Goal: Transaction & Acquisition: Book appointment/travel/reservation

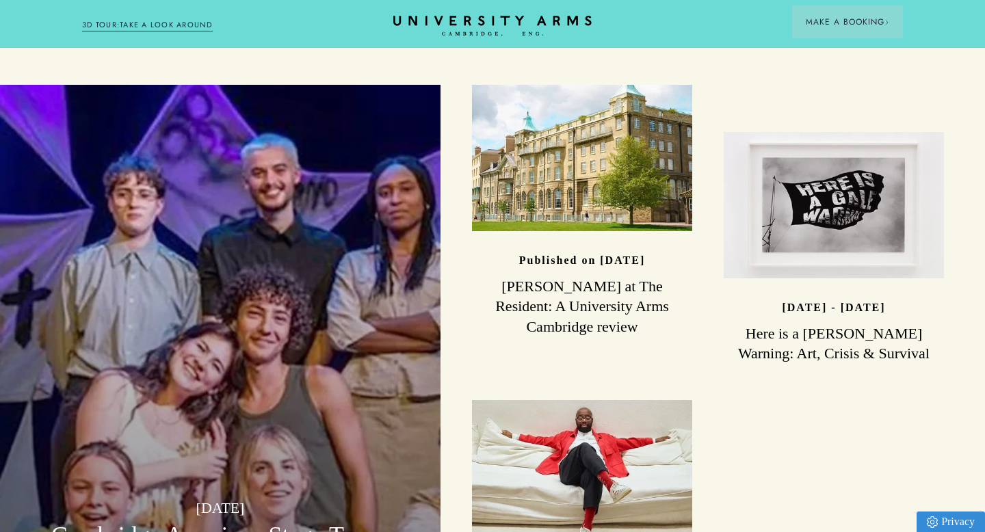
scroll to position [3533, 0]
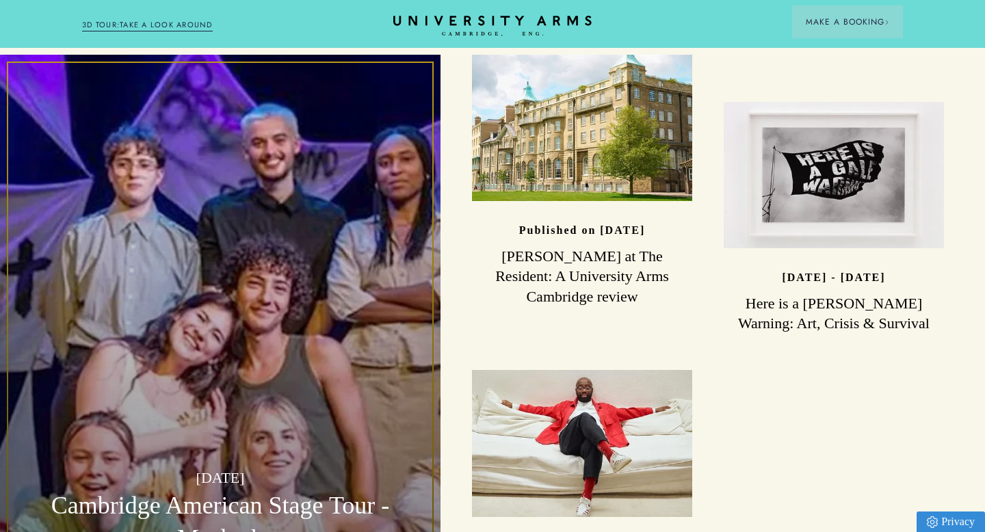
click at [209, 466] on p "[DATE]" at bounding box center [220, 478] width 378 height 24
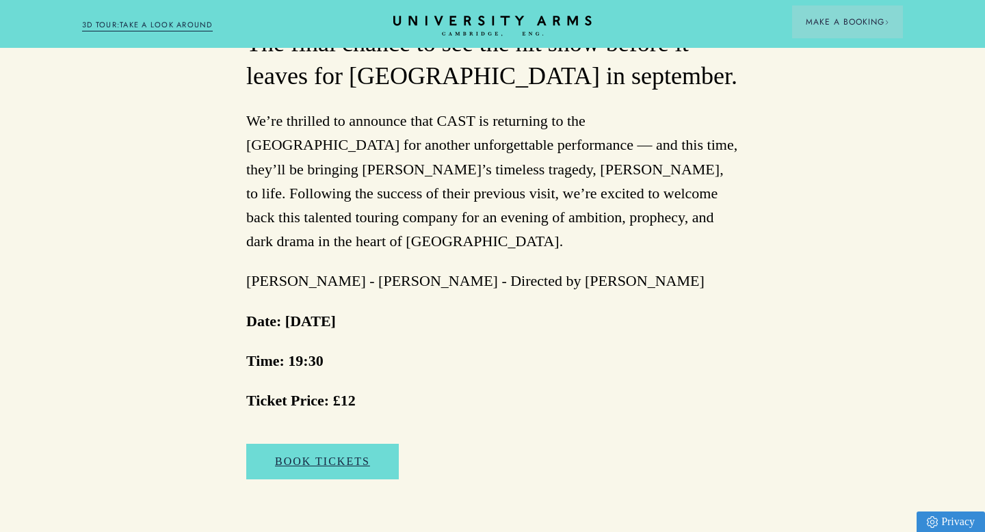
scroll to position [839, 0]
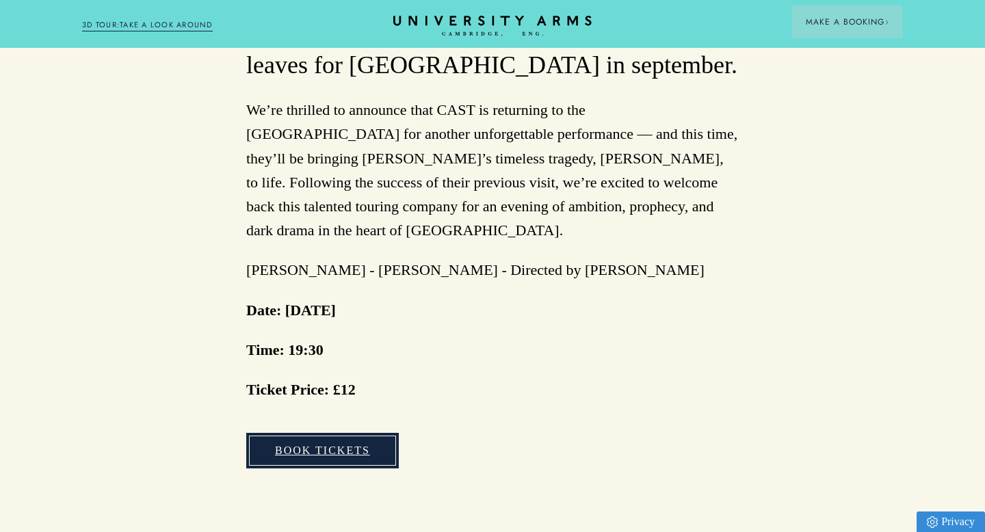
click at [354, 433] on link "Book Tickets" at bounding box center [322, 451] width 153 height 36
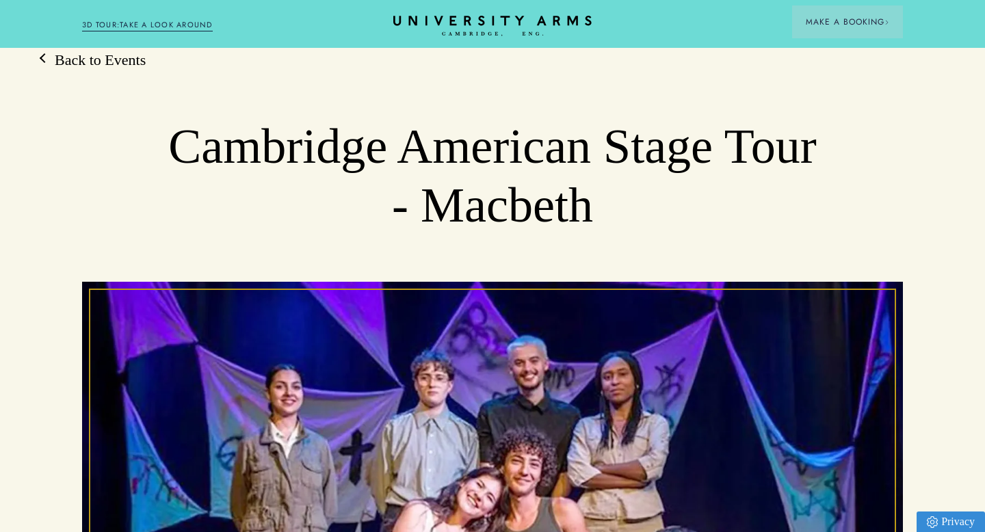
scroll to position [0, 0]
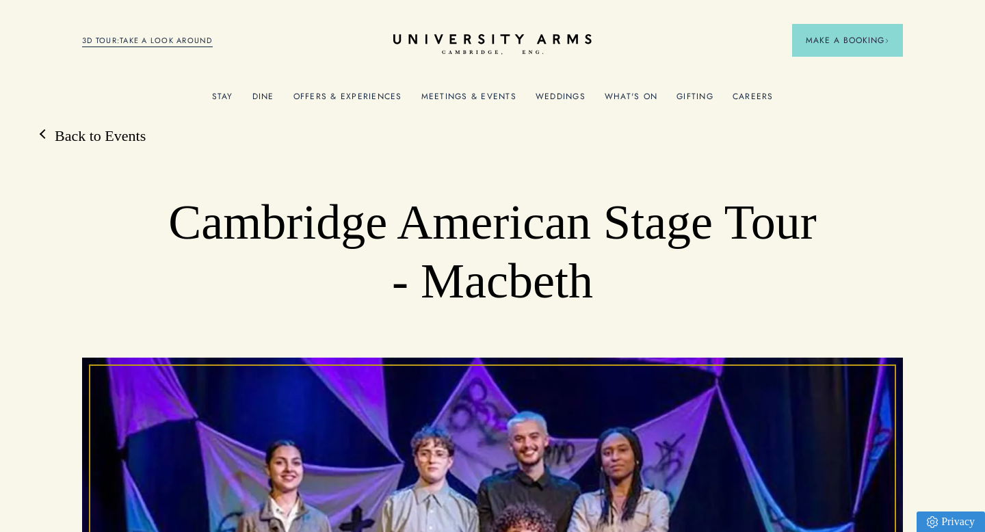
click at [327, 96] on link "Offers & Experiences" at bounding box center [347, 101] width 109 height 18
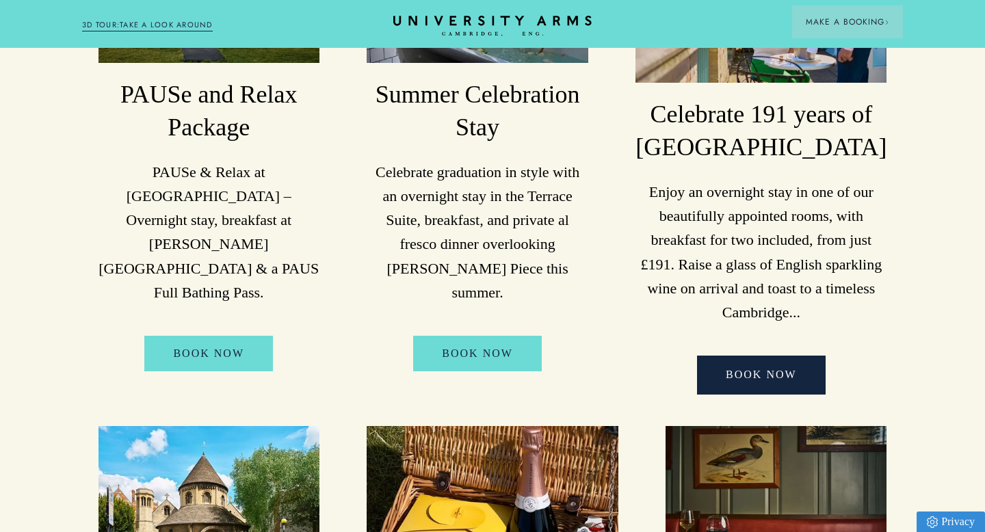
scroll to position [348, 0]
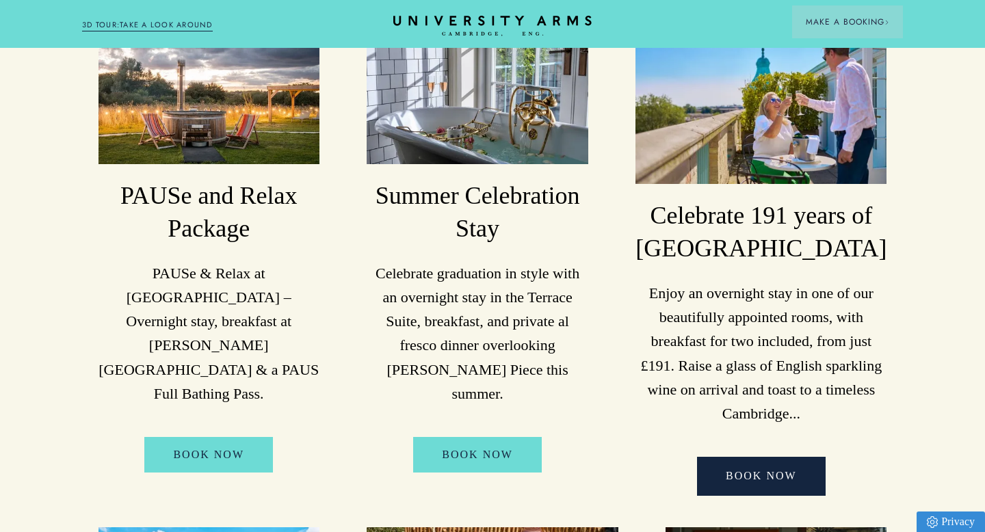
click at [787, 282] on p "Enjoy an overnight stay in one of our beautifully appointed rooms, with breakfa…" at bounding box center [760, 353] width 251 height 144
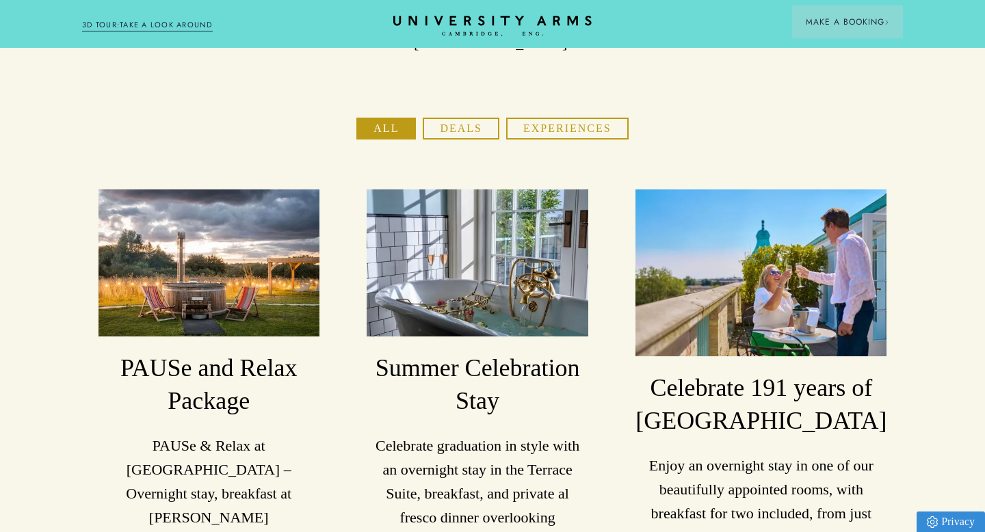
scroll to position [179, 0]
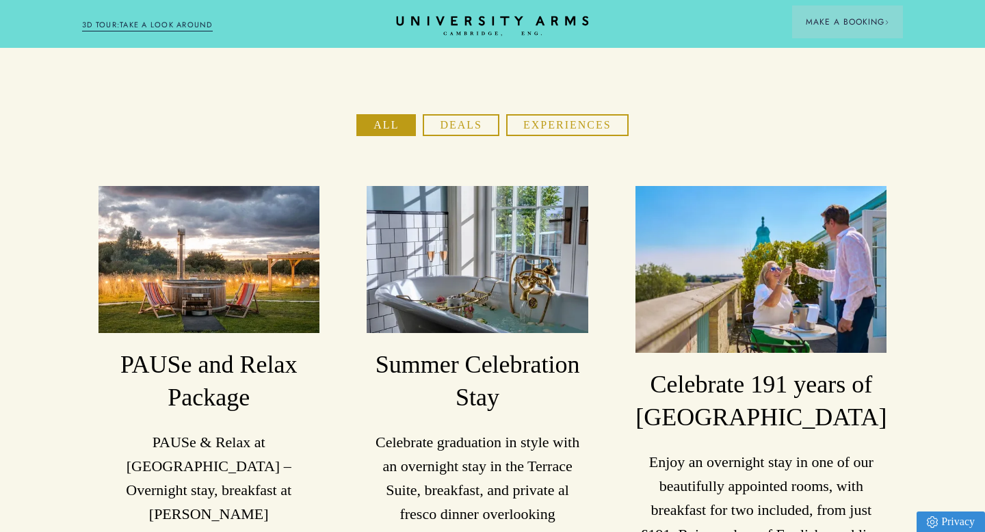
click at [460, 19] on icon "CAMBRIDGE’S LEADING LUXURY HOTEL SINCE [DATE]" at bounding box center [492, 26] width 192 height 21
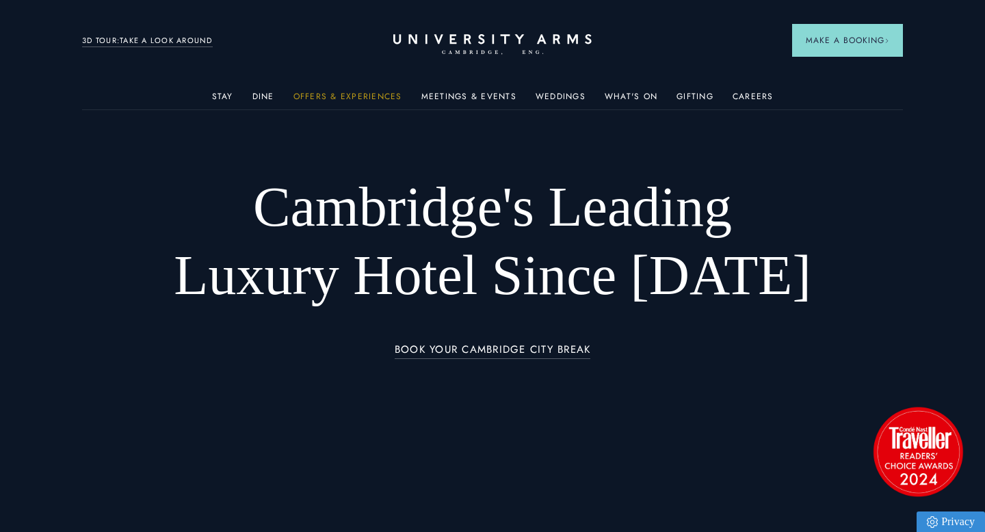
click at [362, 94] on link "Offers & Experiences" at bounding box center [347, 101] width 109 height 18
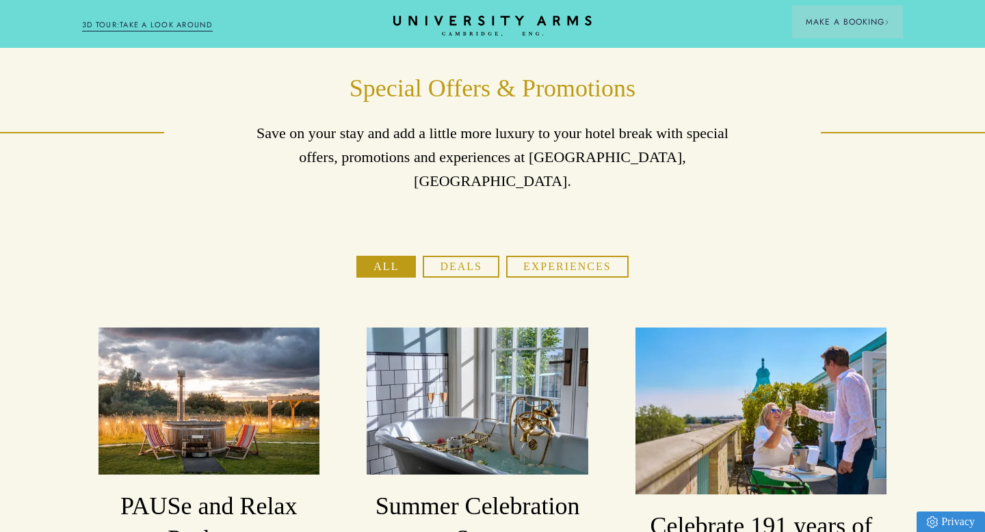
click at [554, 256] on button "Experiences" at bounding box center [567, 267] width 122 height 22
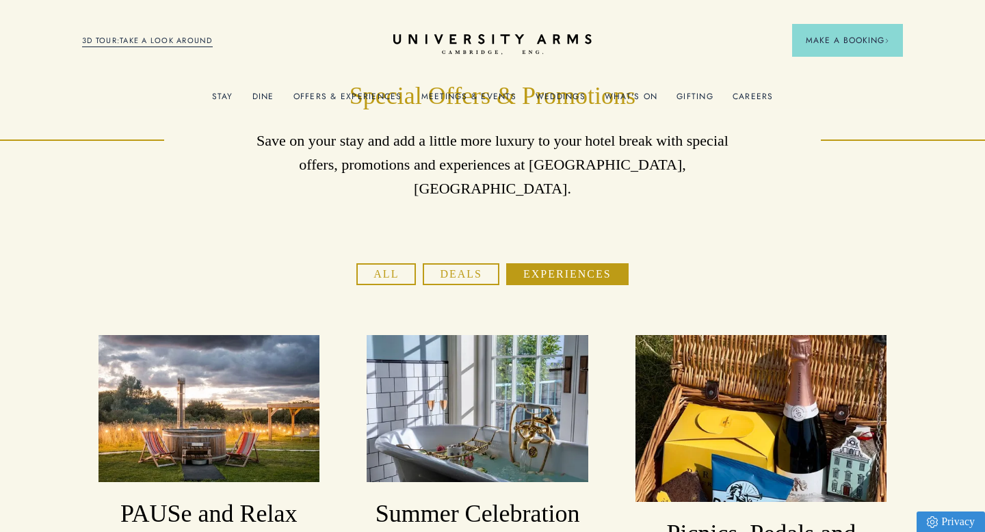
click at [492, 263] on button "Deals" at bounding box center [461, 274] width 77 height 22
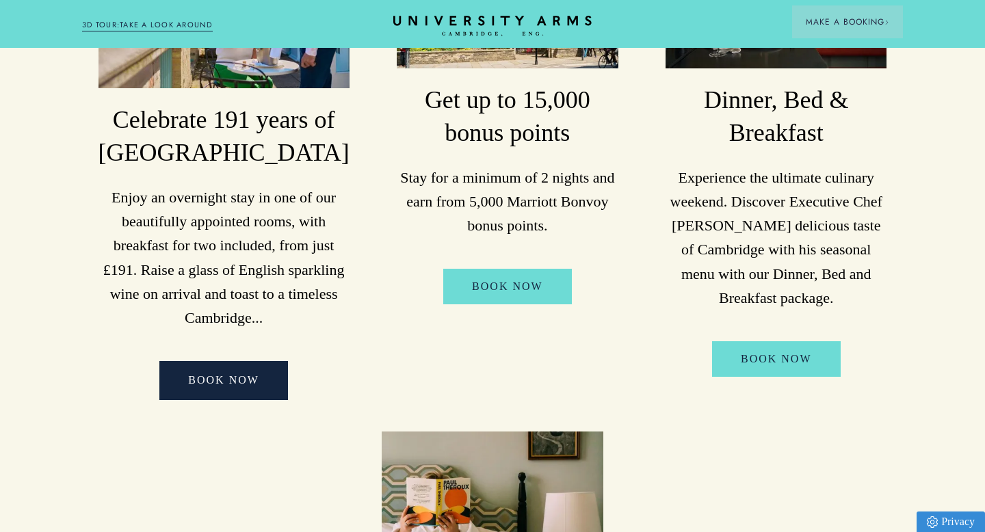
scroll to position [270, 0]
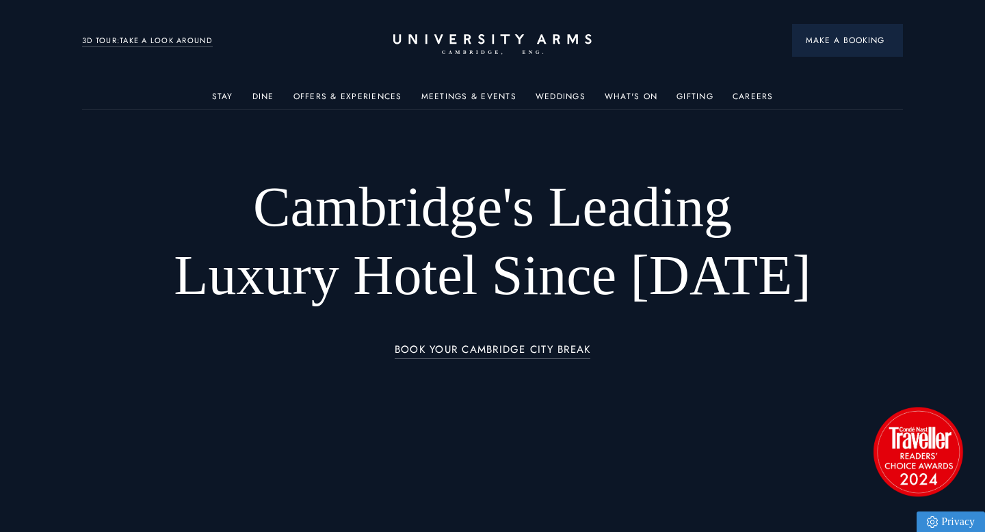
scroll to position [1, 0]
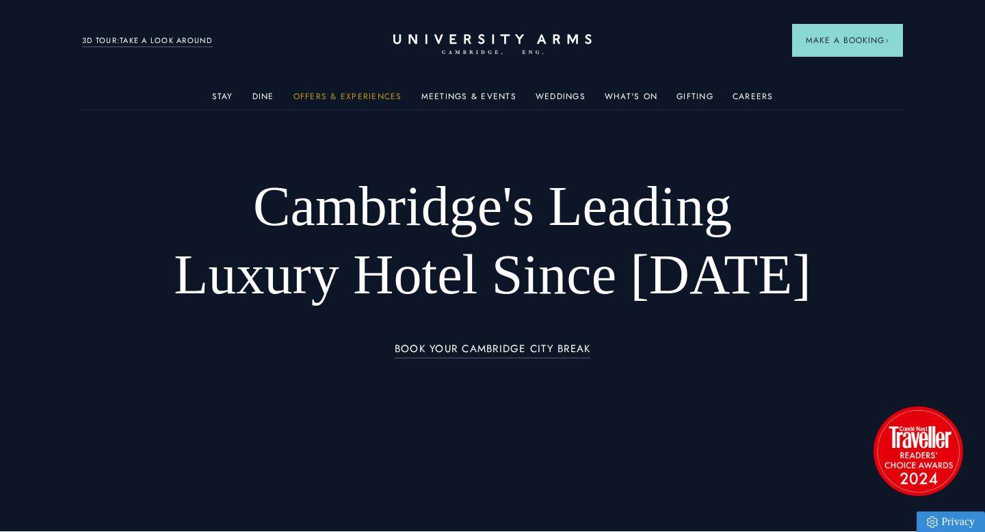
click at [377, 95] on link "Offers & Experiences" at bounding box center [347, 101] width 109 height 18
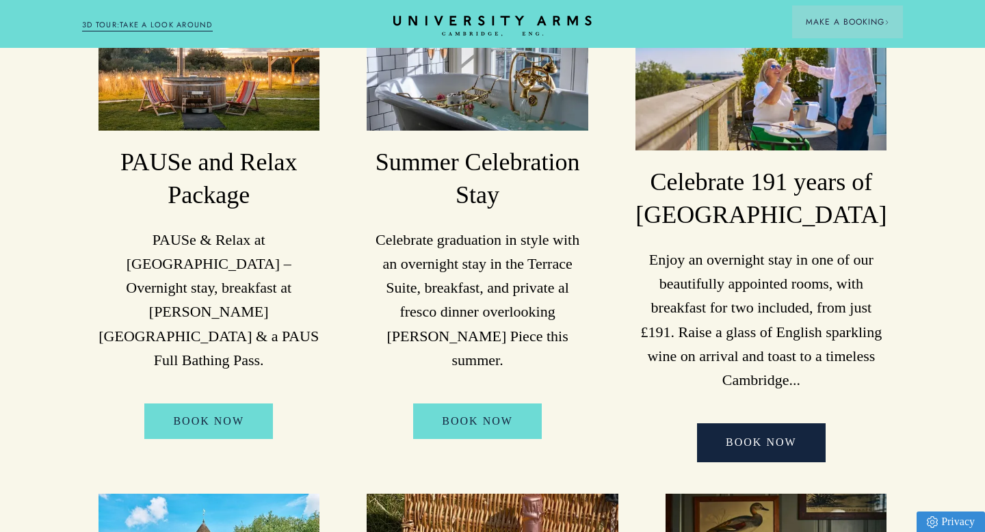
scroll to position [383, 0]
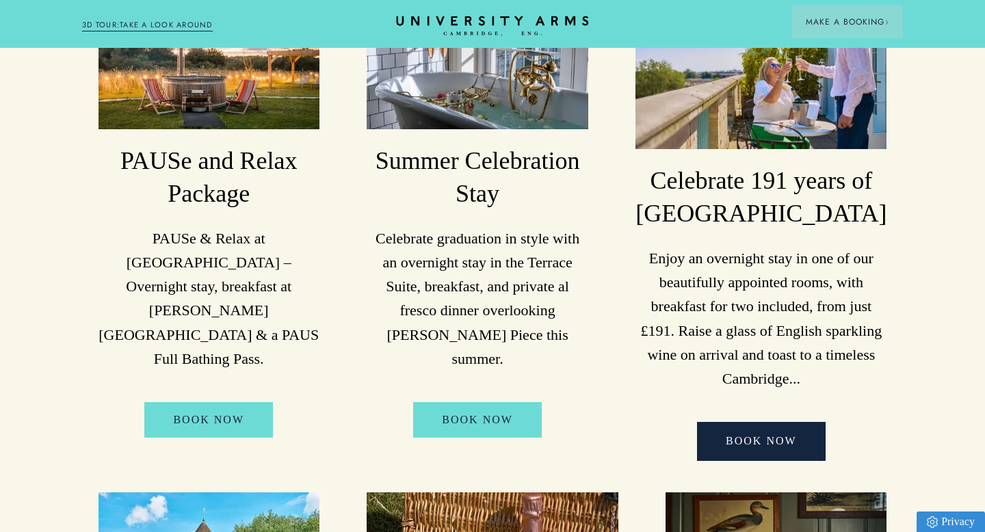
click at [518, 23] on icon at bounding box center [492, 21] width 192 height 10
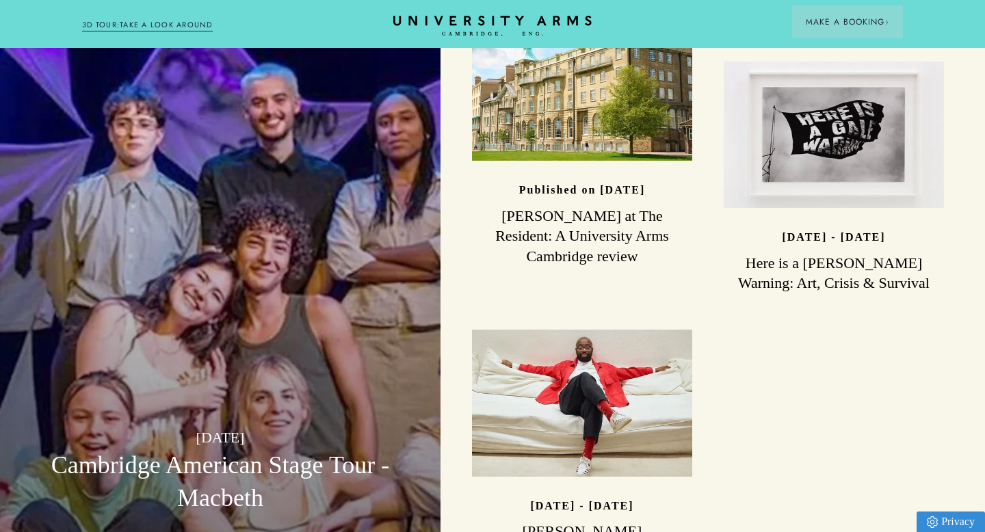
scroll to position [3571, 0]
click at [358, 197] on div "29/08/2025 Cambridge American Stage Tour - Macbeth" at bounding box center [220, 281] width 440 height 532
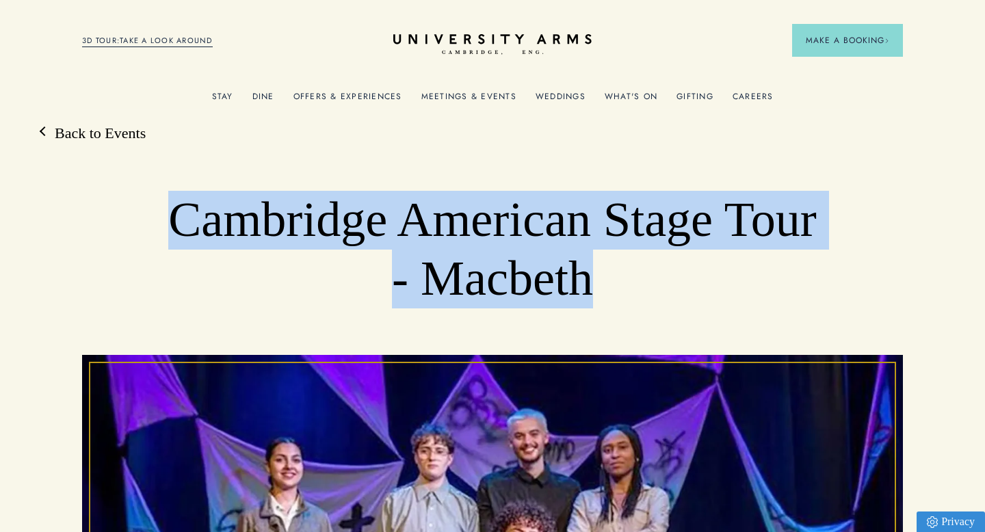
scroll to position [4, 0]
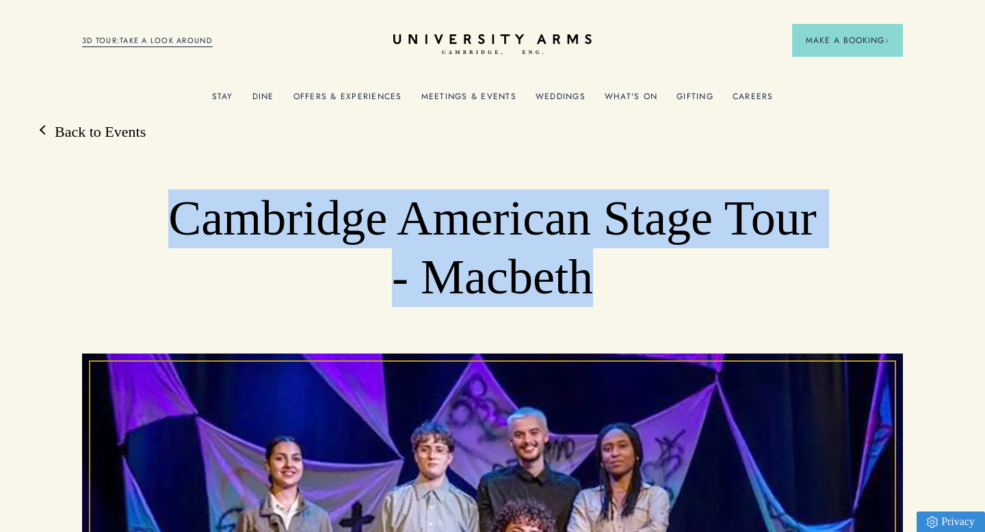
drag, startPoint x: 596, startPoint y: 275, endPoint x: 191, endPoint y: 211, distance: 410.0
click at [191, 211] on h1 "Cambridge American Stage Tour - Macbeth" at bounding box center [492, 247] width 657 height 117
copy h1 "Cambridge American Stage Tour - Macbeth"
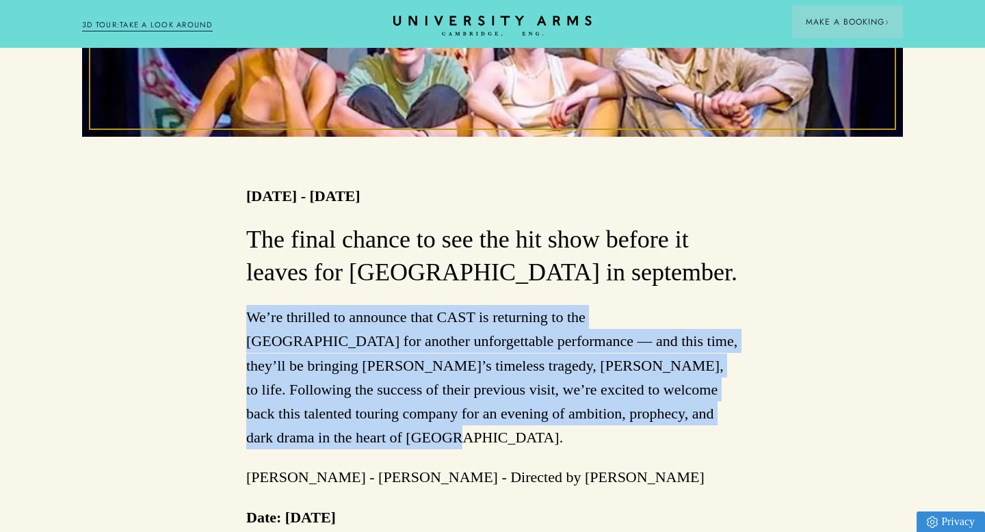
scroll to position [633, 0]
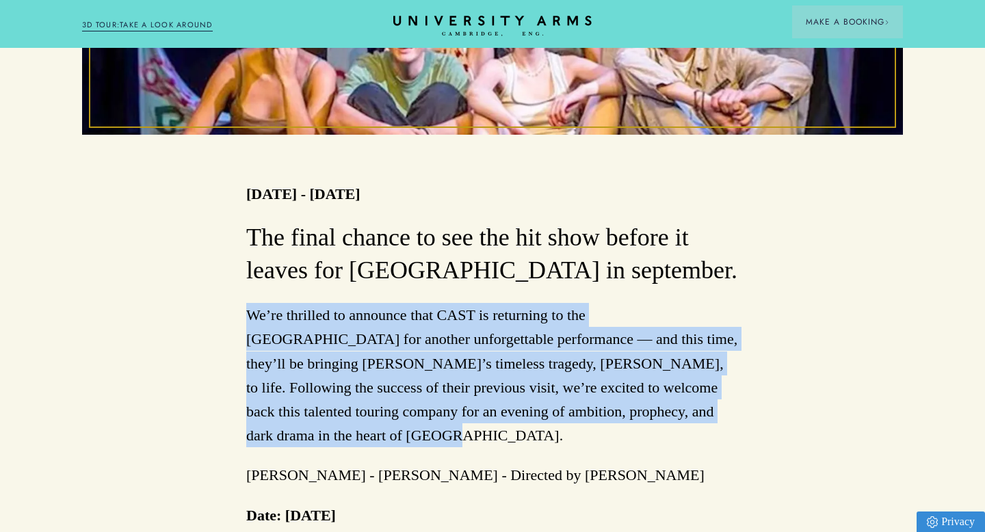
drag, startPoint x: 707, startPoint y: 401, endPoint x: 243, endPoint y: 319, distance: 471.6
click at [243, 319] on div "Back to Events Cambridge American Stage Tour - Macbeth 29/08/2025 - 29/08/2025 …" at bounding box center [492, 171] width 985 height 1359
copy p "We’re thrilled to announce that CAST is returning to the University Arms Hotel …"
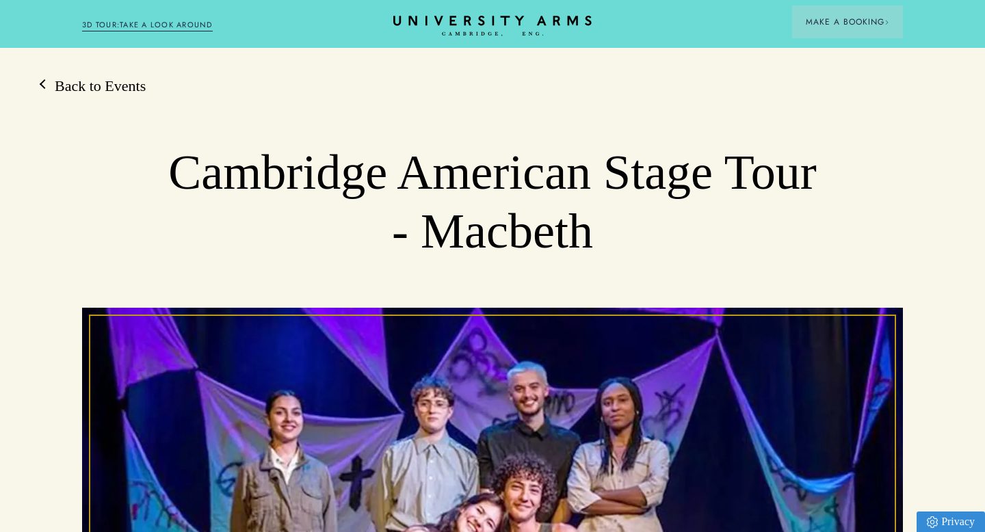
scroll to position [0, 0]
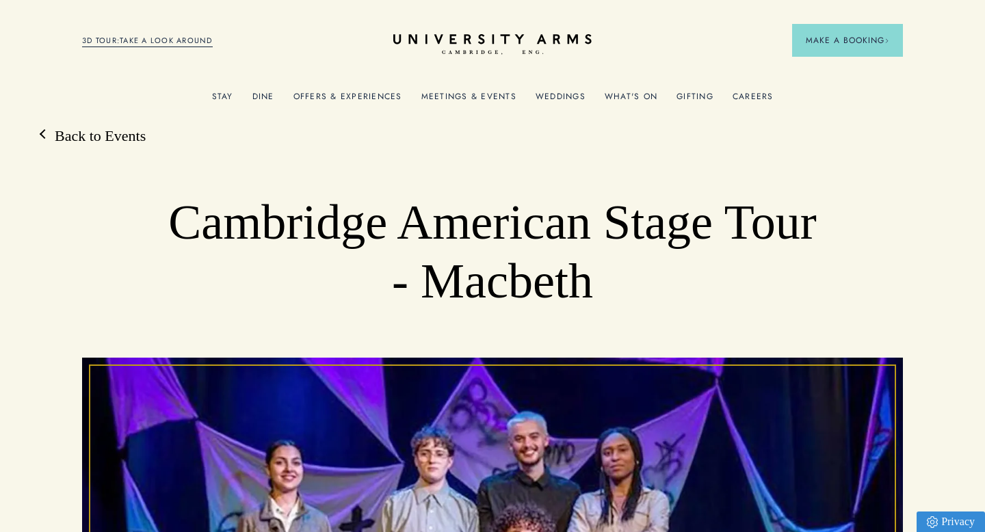
click at [354, 92] on link "Offers & Experiences" at bounding box center [347, 101] width 109 height 18
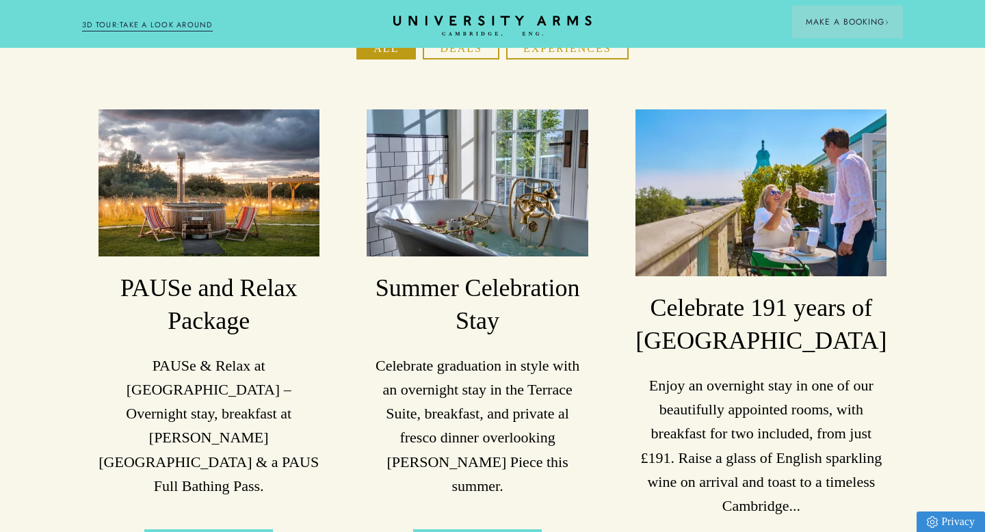
scroll to position [252, 0]
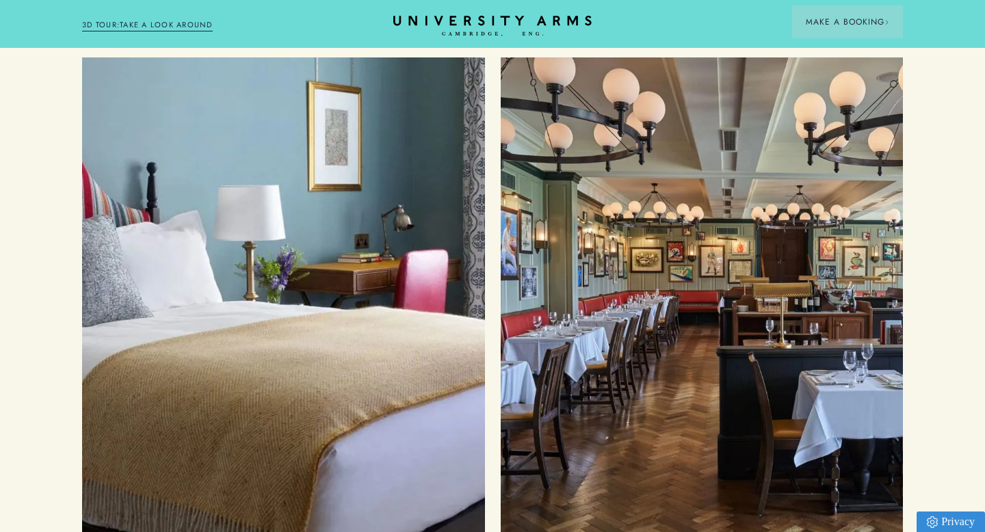
scroll to position [2438, 0]
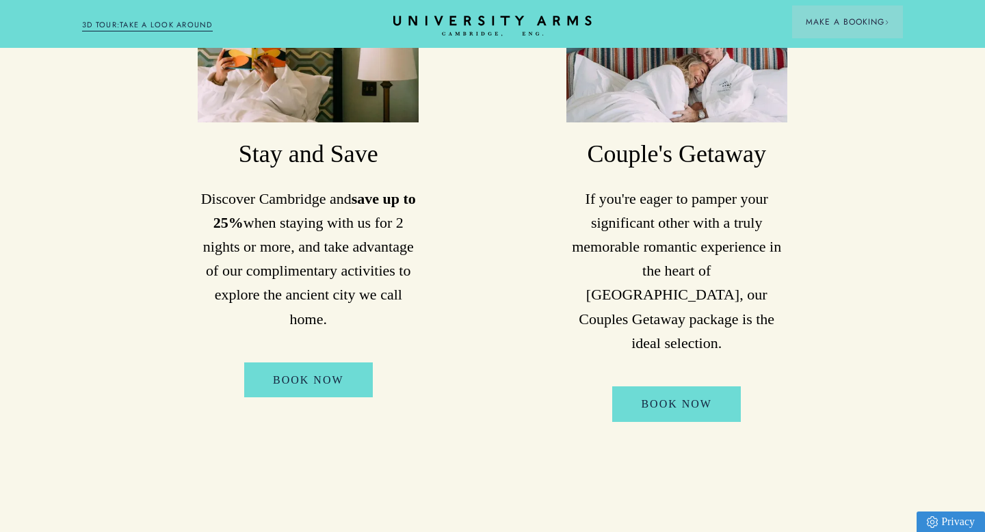
scroll to position [1557, 0]
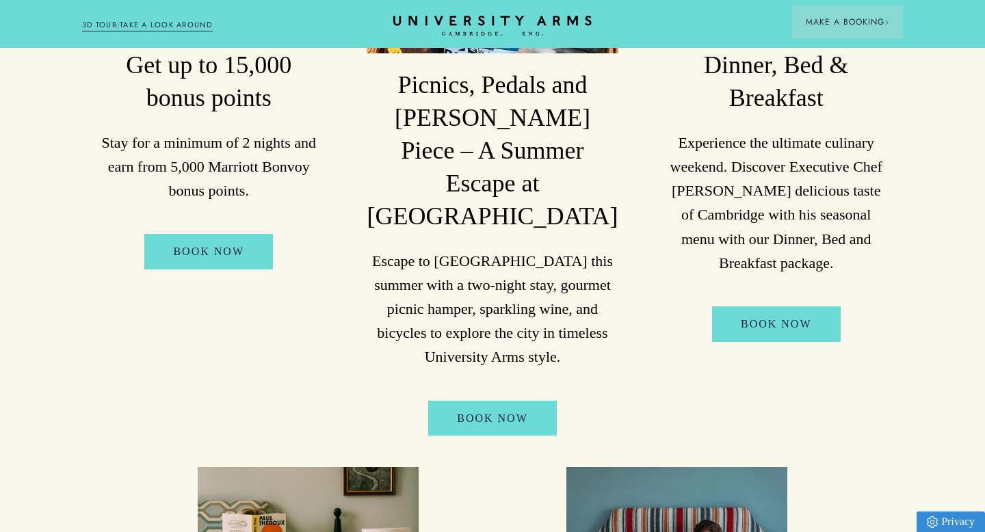
scroll to position [997, 0]
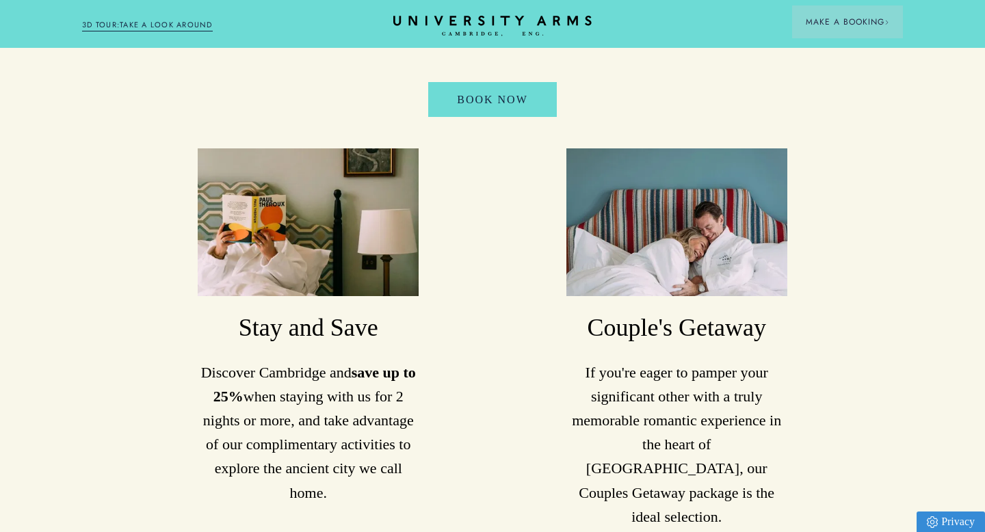
scroll to position [1466, 0]
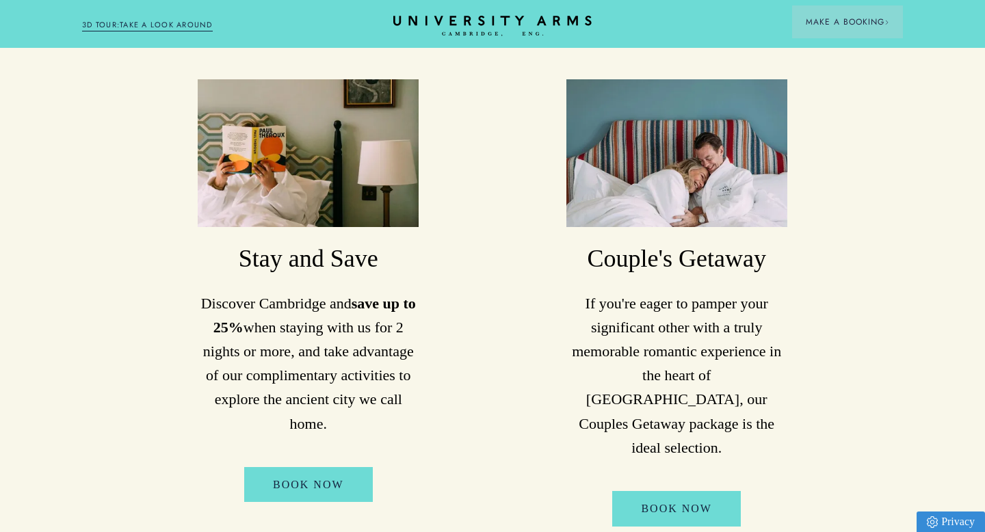
scroll to position [1426, 0]
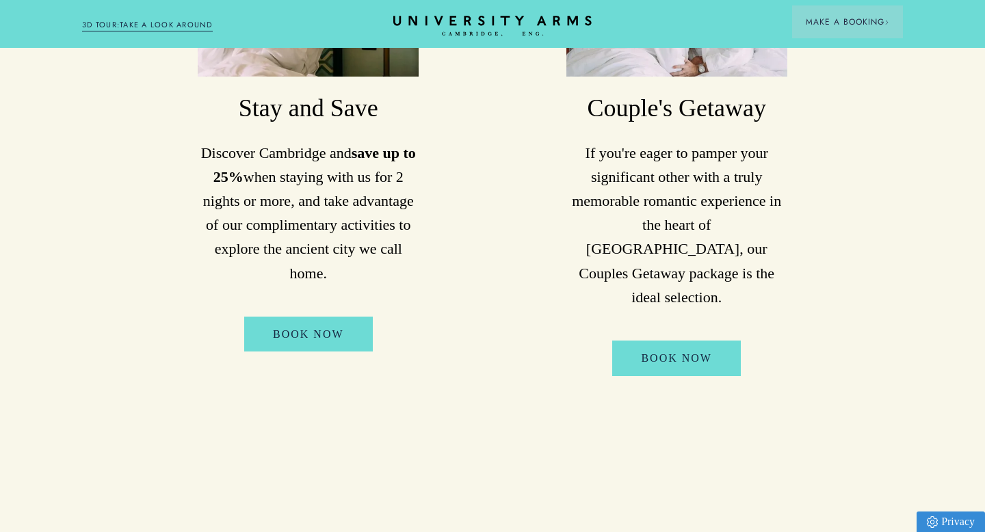
scroll to position [1534, 0]
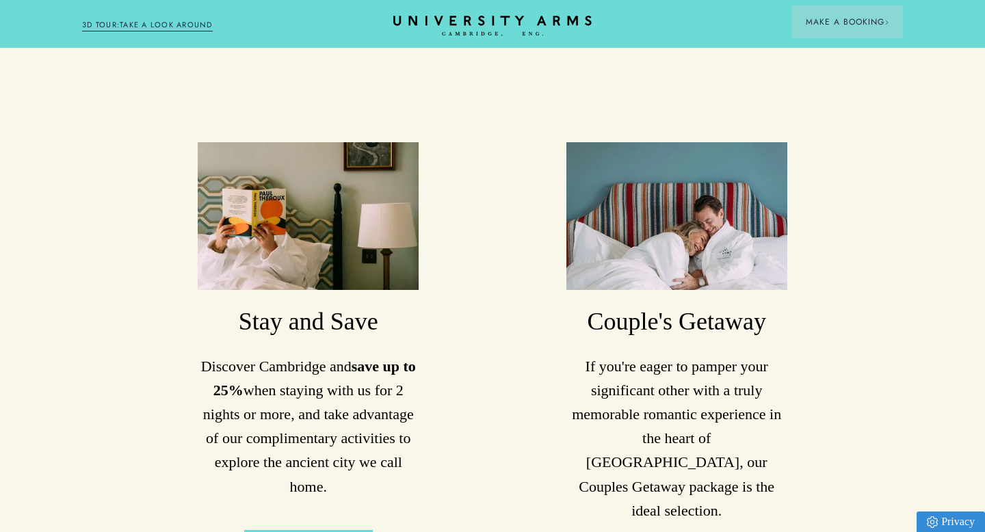
scroll to position [1293, 0]
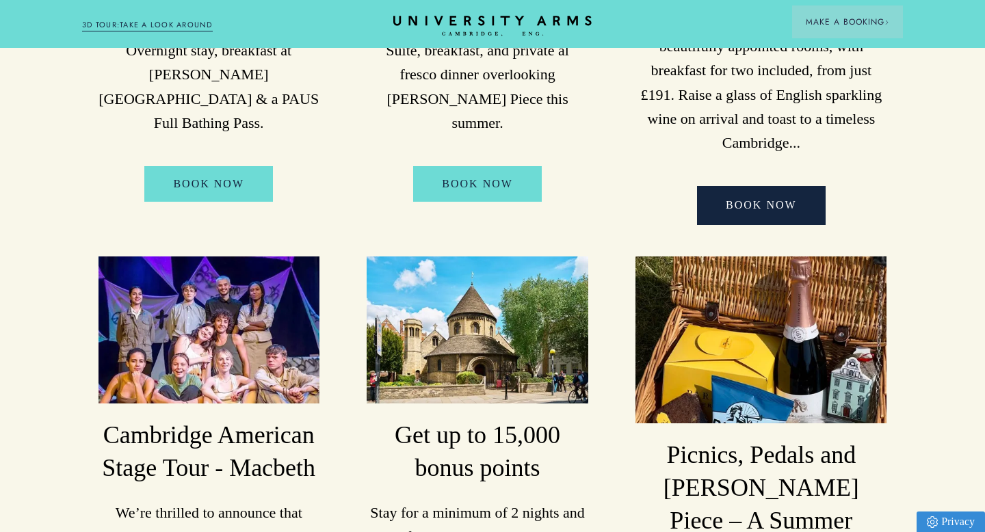
scroll to position [633, 0]
